Goal: Transaction & Acquisition: Purchase product/service

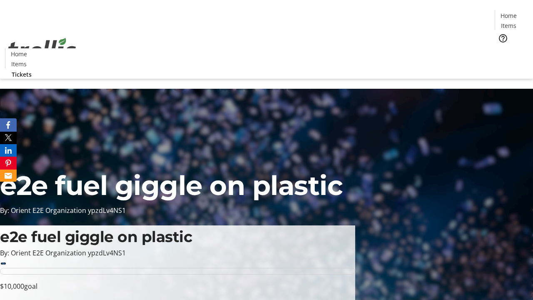
click at [501, 48] on span "Tickets" at bounding box center [511, 52] width 20 height 9
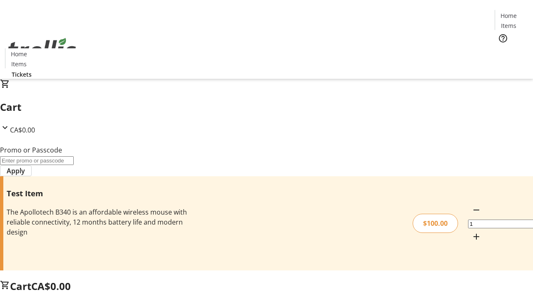
type input "FLAT"
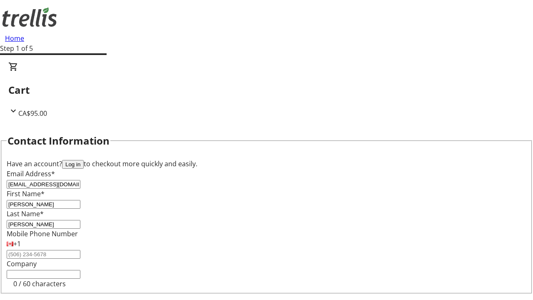
type input "[PERSON_NAME]"
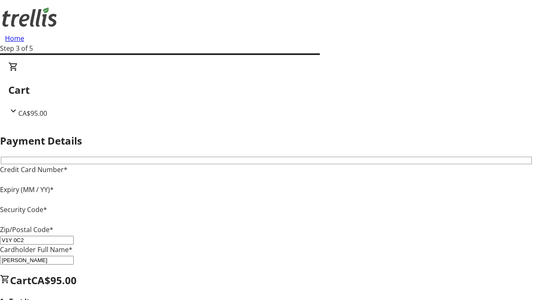
type input "V1Y 0C2"
